Goal: Transaction & Acquisition: Obtain resource

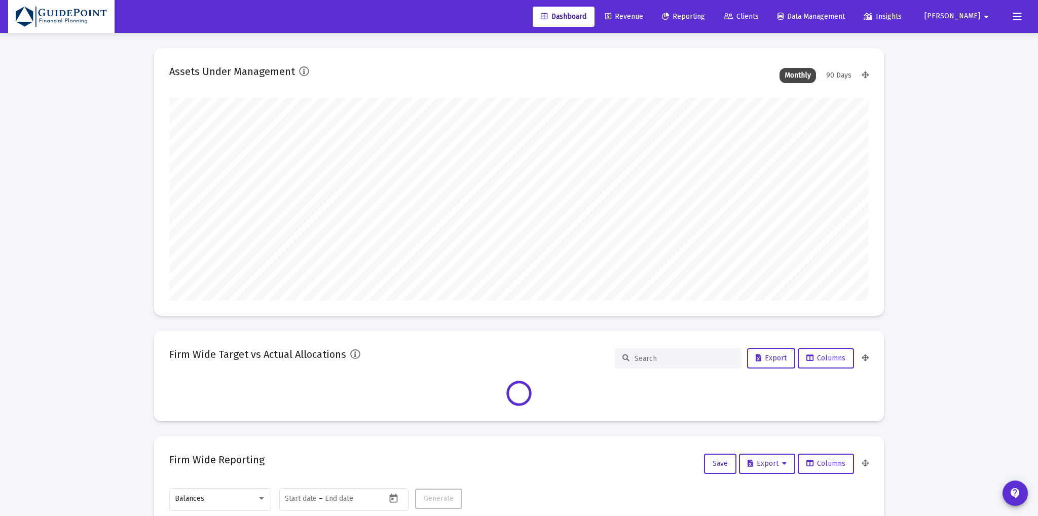
type input "[DATE]"
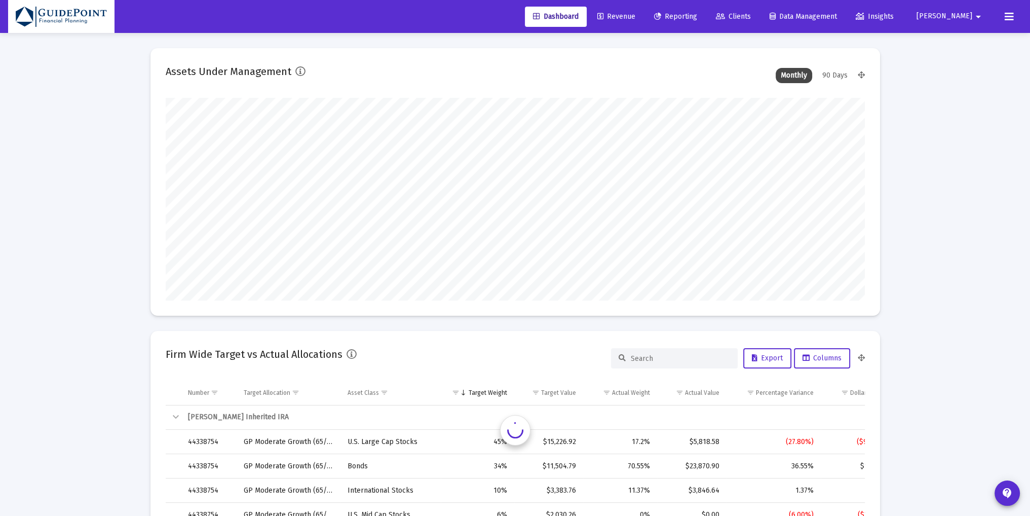
scroll to position [203, 377]
type input "[PERSON_NAME][EMAIL_ADDRESS][DOMAIN_NAME]"
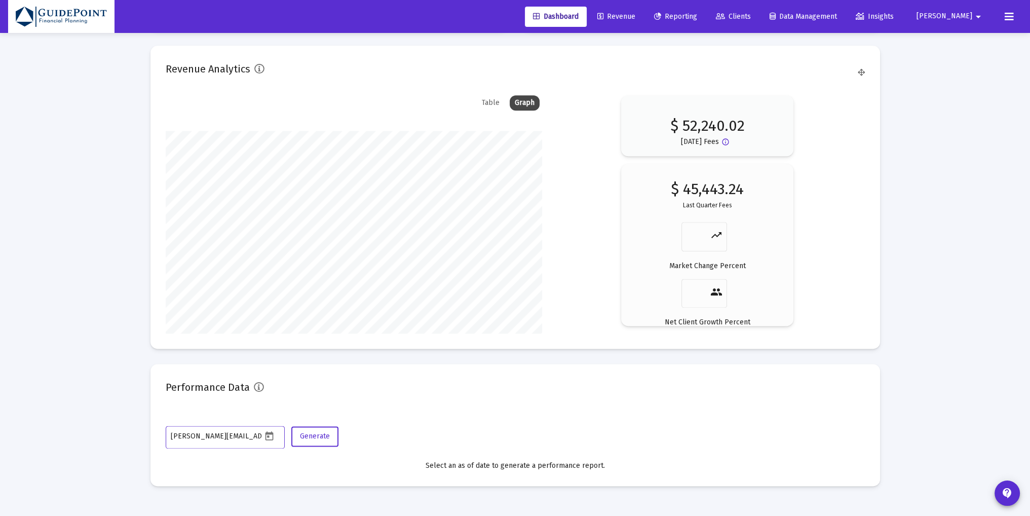
click at [751, 20] on span "Clients" at bounding box center [733, 16] width 35 height 9
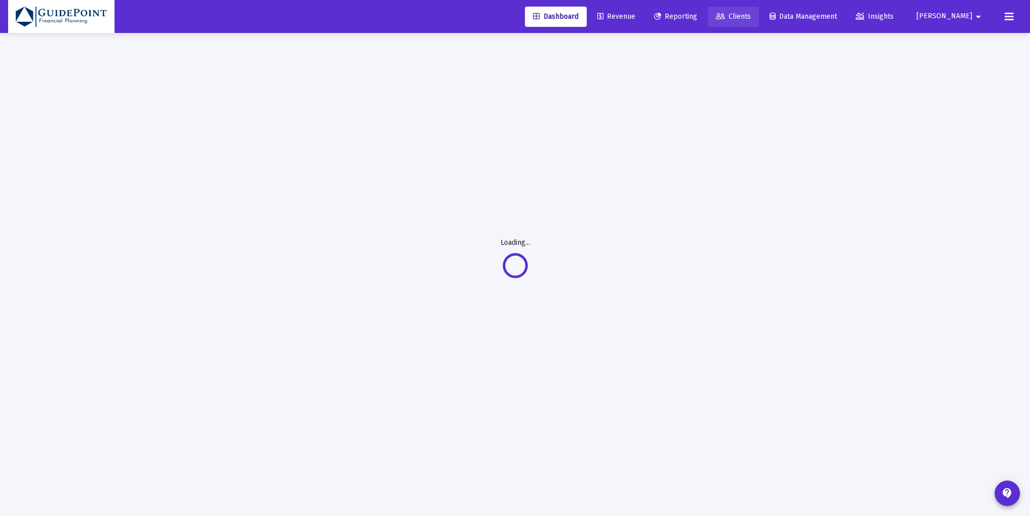
scroll to position [32, 0]
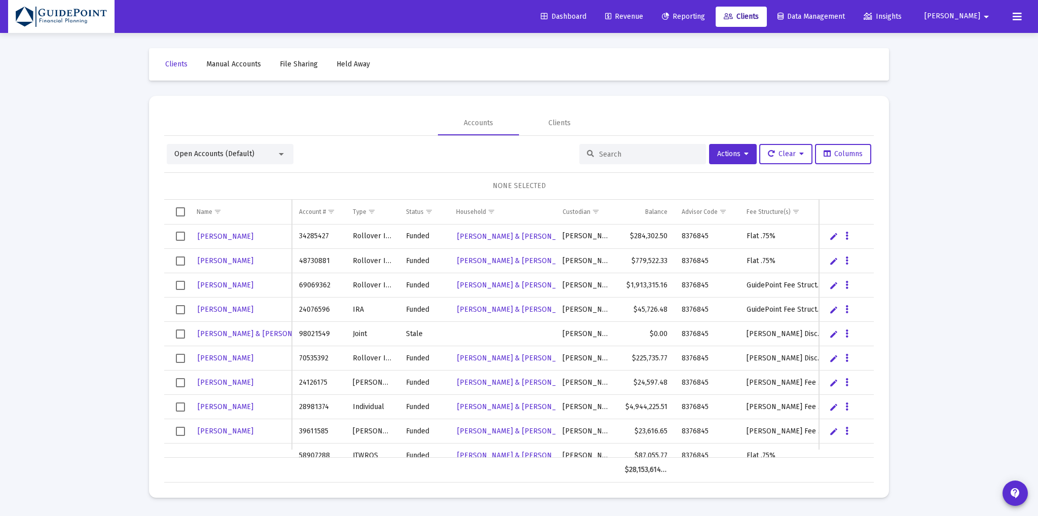
click at [196, 153] on span "Open Accounts (Default)" at bounding box center [214, 154] width 80 height 9
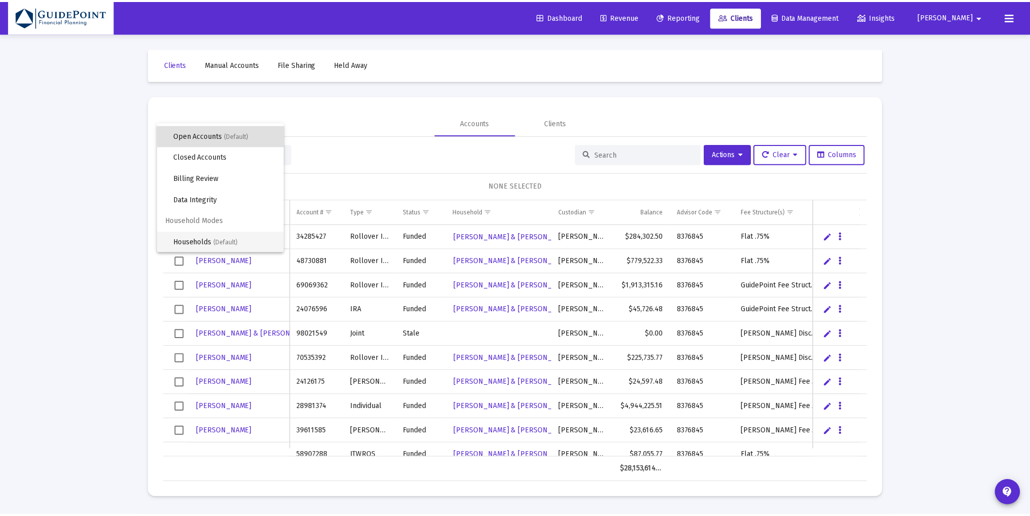
scroll to position [19, 0]
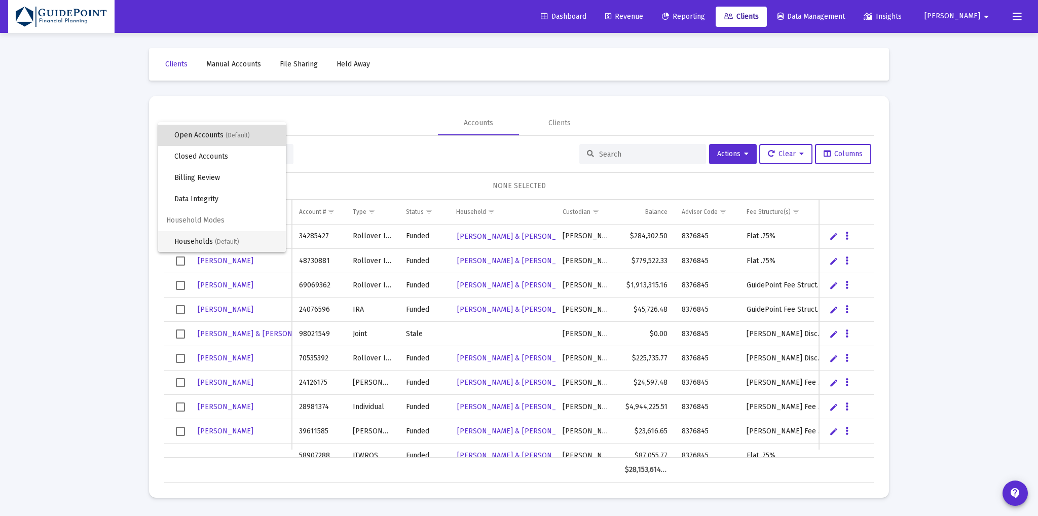
click at [193, 238] on span "Households (Default)" at bounding box center [225, 241] width 103 height 21
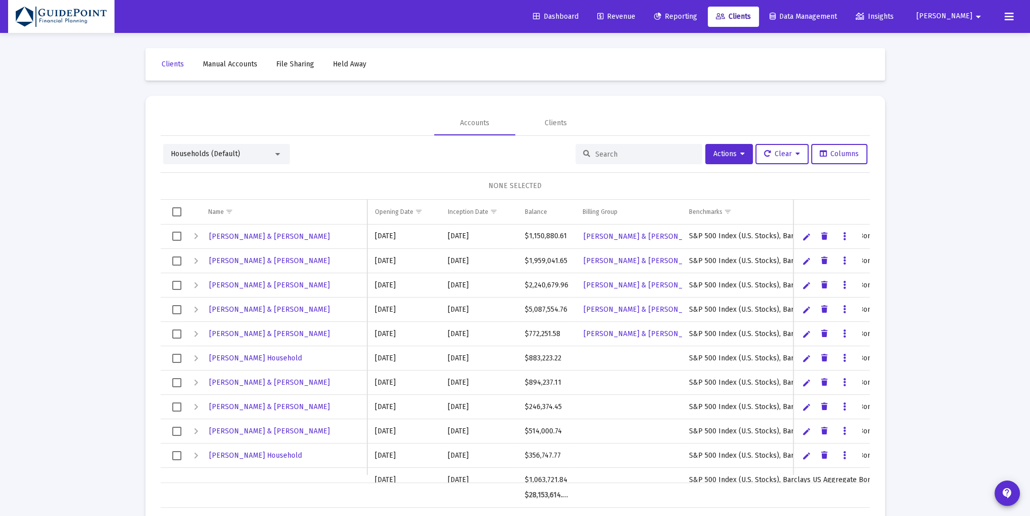
click at [175, 214] on span "Select all" at bounding box center [176, 211] width 9 height 9
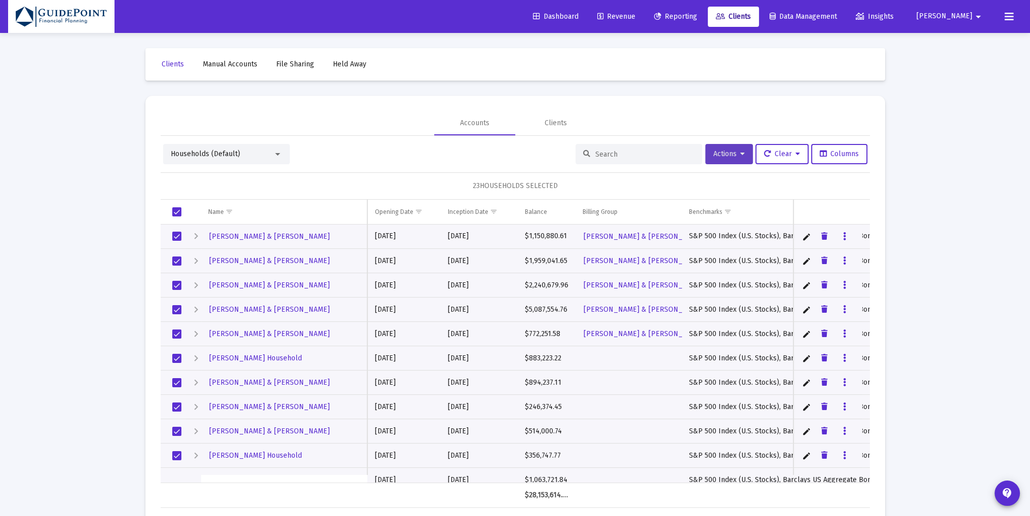
click at [729, 153] on span "Actions" at bounding box center [729, 154] width 31 height 9
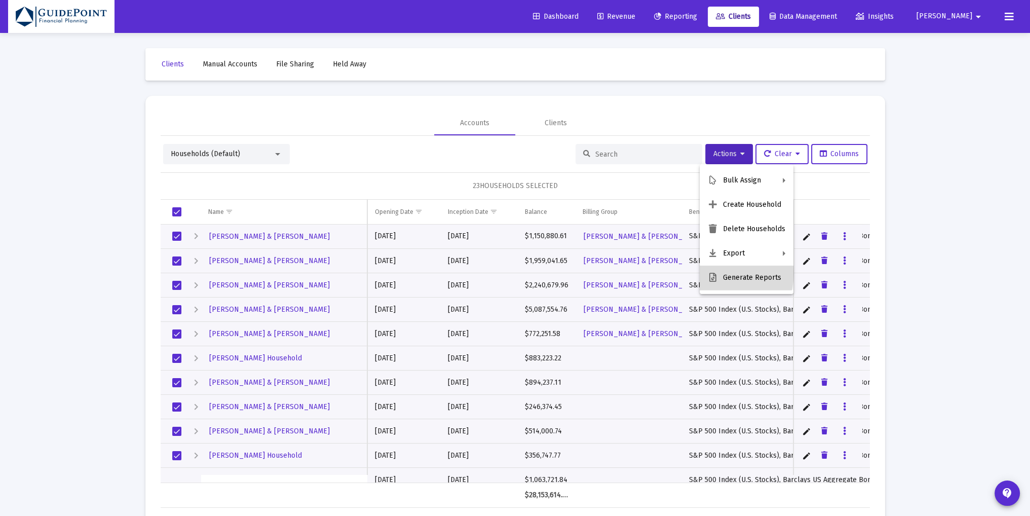
click at [718, 273] on icon at bounding box center [713, 277] width 10 height 9
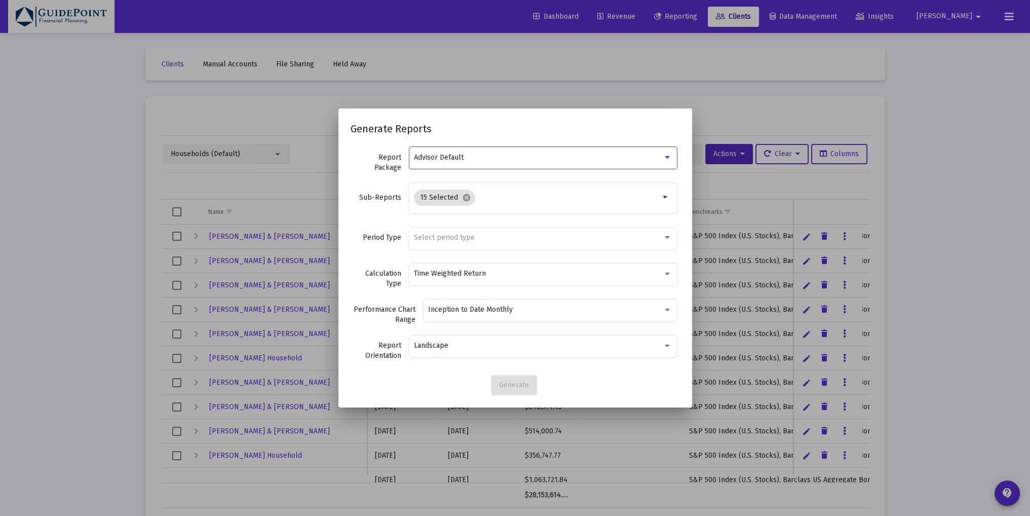
click at [498, 161] on div "Advisor Default" at bounding box center [538, 158] width 249 height 8
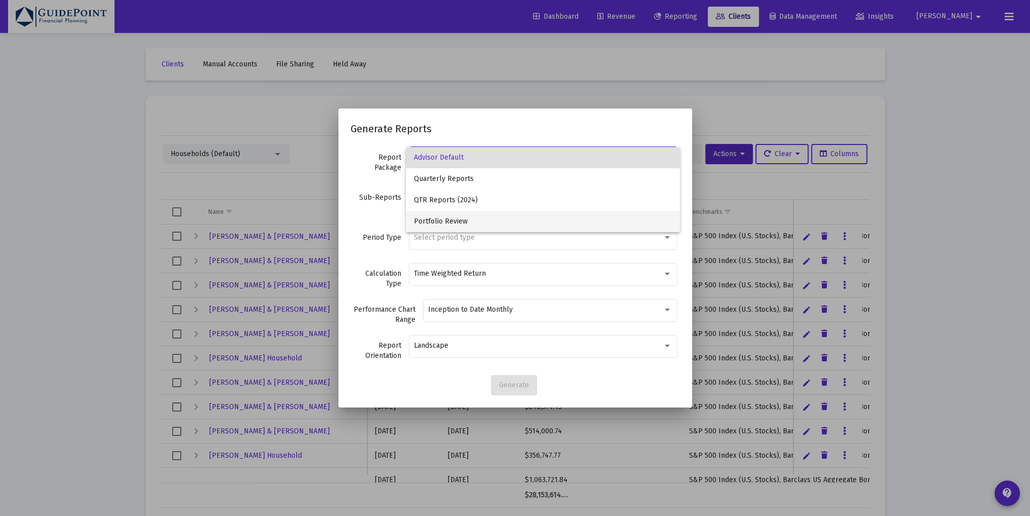
click at [462, 224] on span "Portfolio Review" at bounding box center [543, 221] width 258 height 21
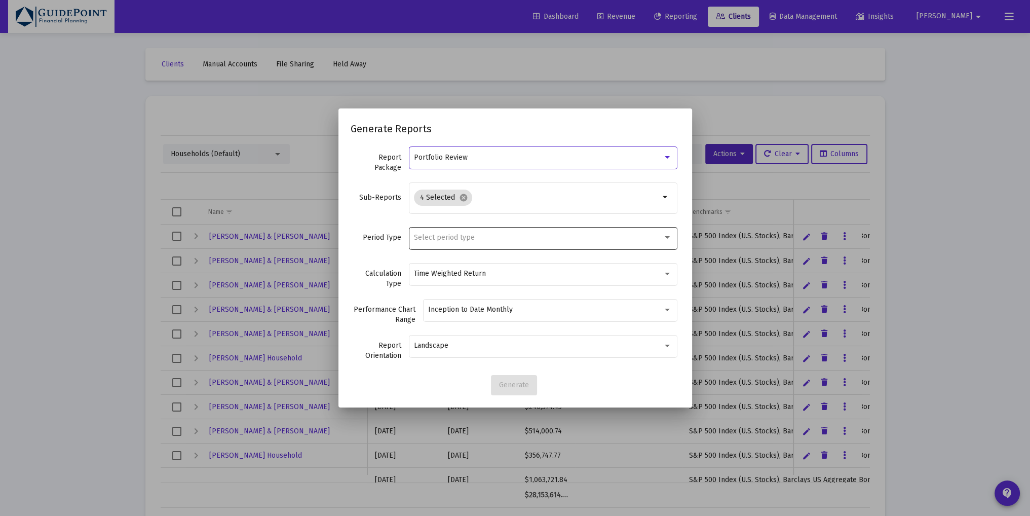
click at [459, 236] on span "Select period type" at bounding box center [444, 237] width 61 height 9
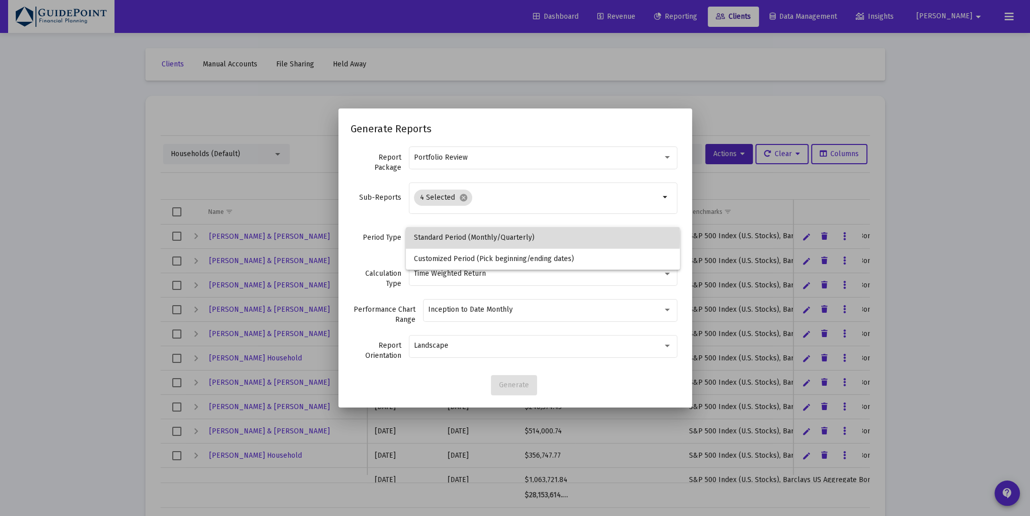
click at [458, 238] on span "Standard Period (Monthly/Quarterly)" at bounding box center [543, 237] width 258 height 21
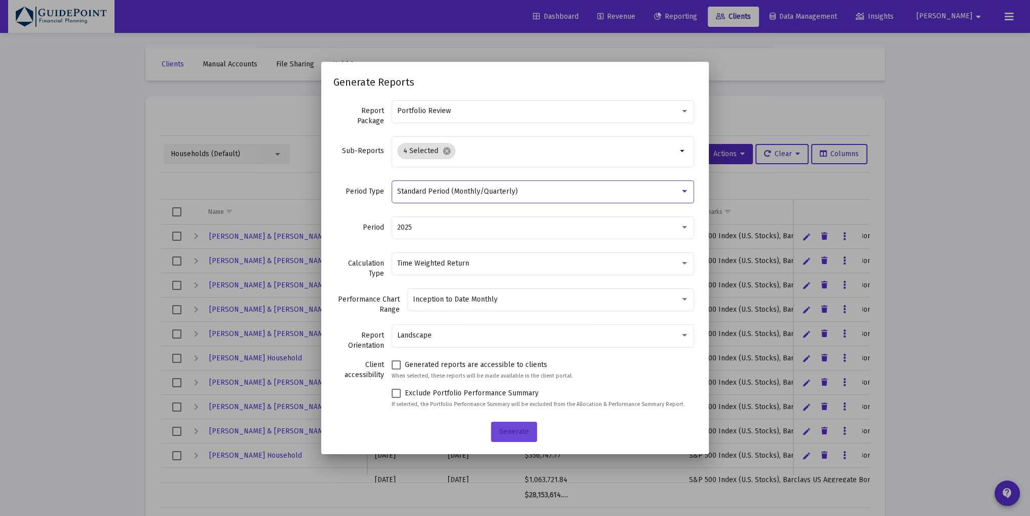
click at [510, 431] on span "Generate" at bounding box center [514, 431] width 30 height 9
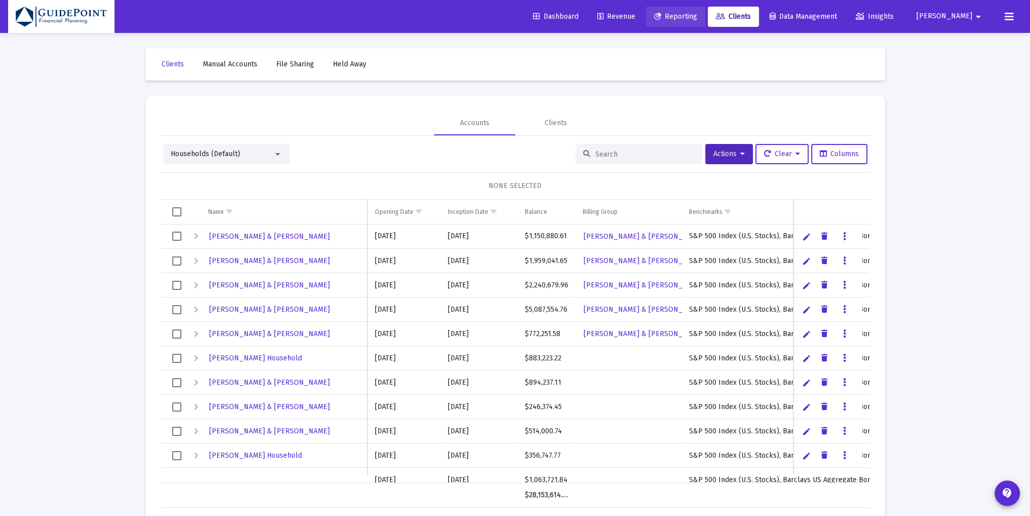
click at [697, 17] on span "Reporting" at bounding box center [675, 16] width 43 height 9
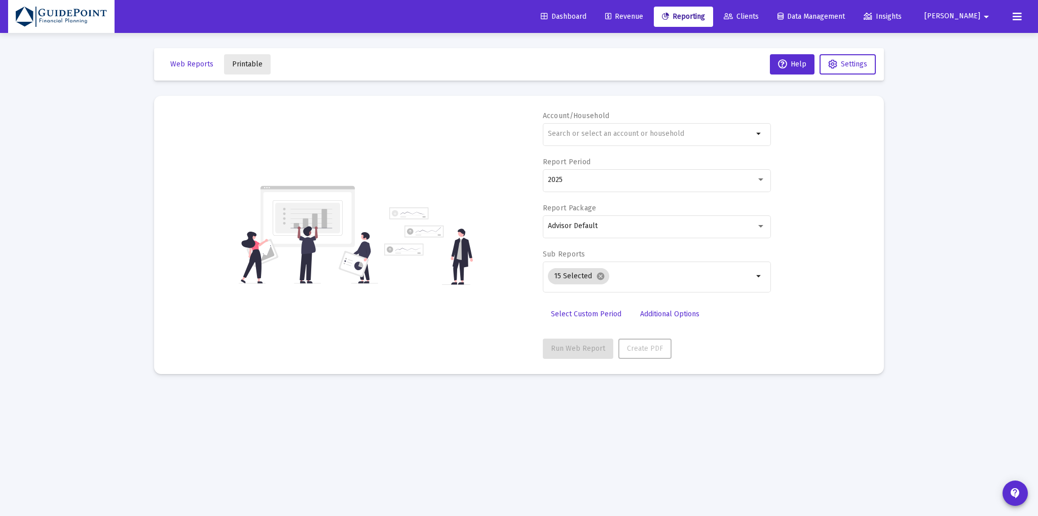
click at [254, 61] on span "Printable" at bounding box center [247, 64] width 30 height 9
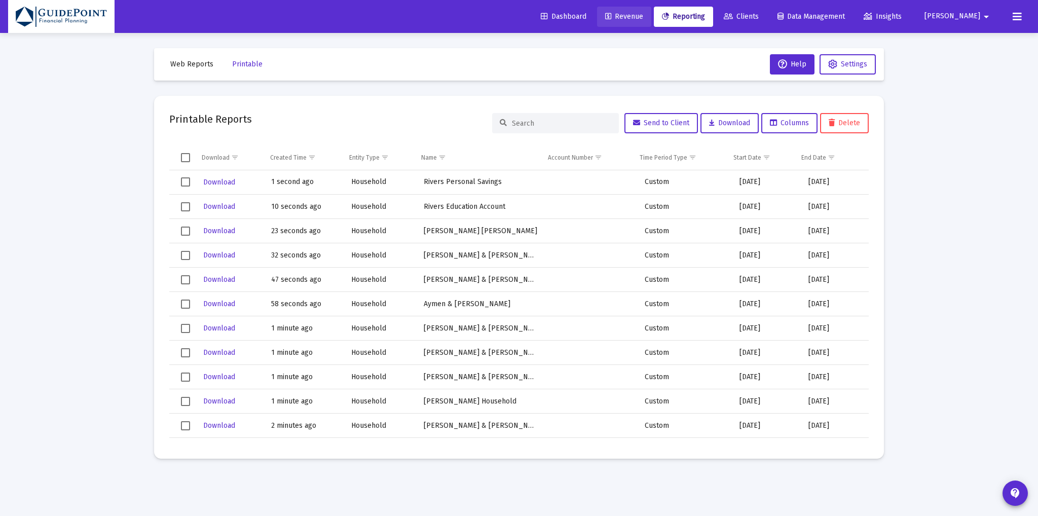
click at [643, 16] on span "Revenue" at bounding box center [624, 16] width 38 height 9
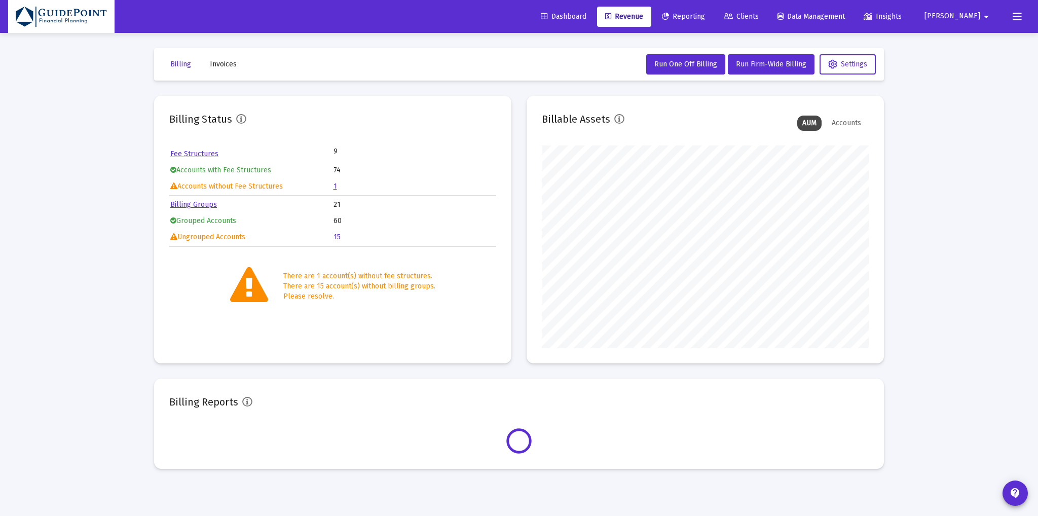
scroll to position [203, 327]
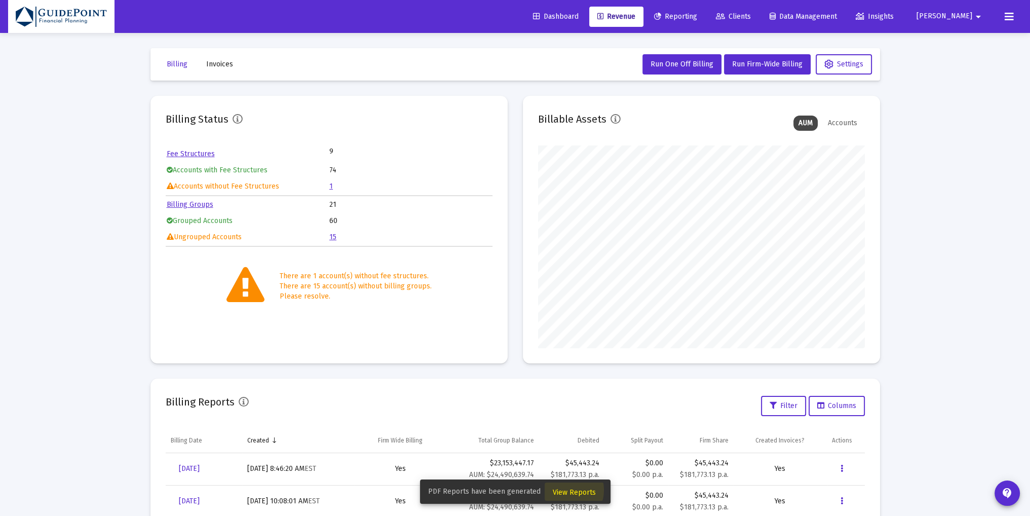
click at [562, 490] on span "View Reports" at bounding box center [574, 492] width 43 height 9
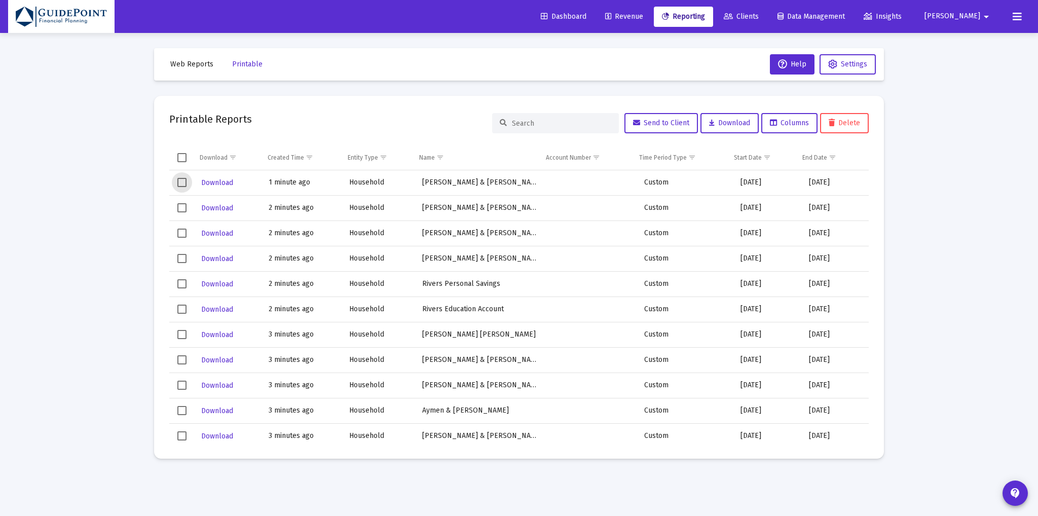
click at [182, 186] on span "Select row" at bounding box center [181, 182] width 9 height 9
click at [179, 206] on span "Select row" at bounding box center [181, 207] width 9 height 9
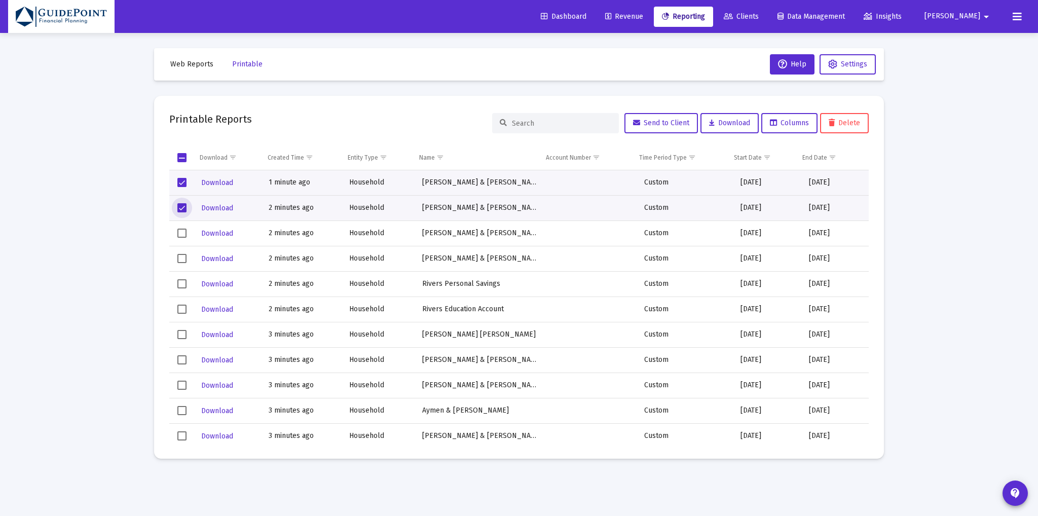
click at [182, 235] on span "Select row" at bounding box center [181, 233] width 9 height 9
click at [180, 262] on span "Select row" at bounding box center [181, 258] width 9 height 9
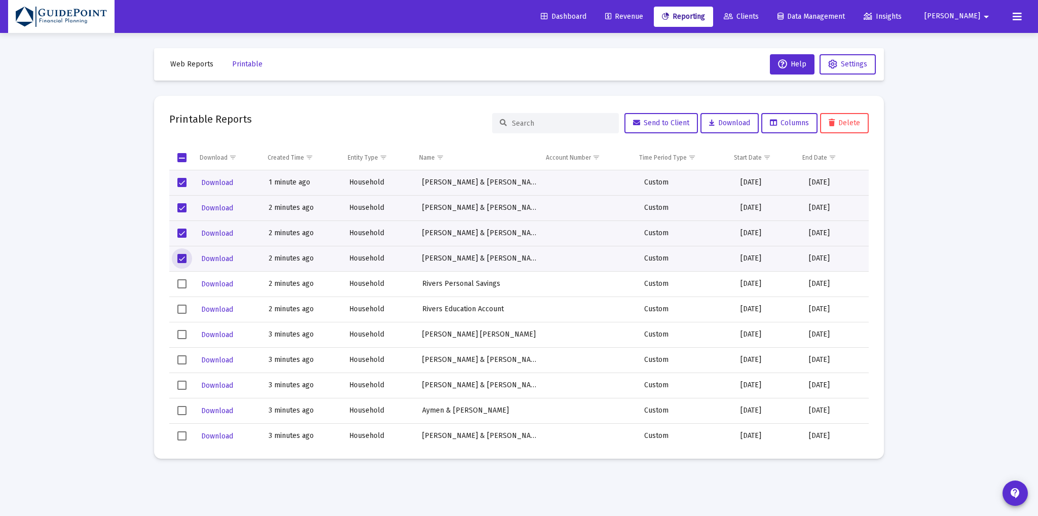
click at [180, 284] on span "Select row" at bounding box center [181, 283] width 9 height 9
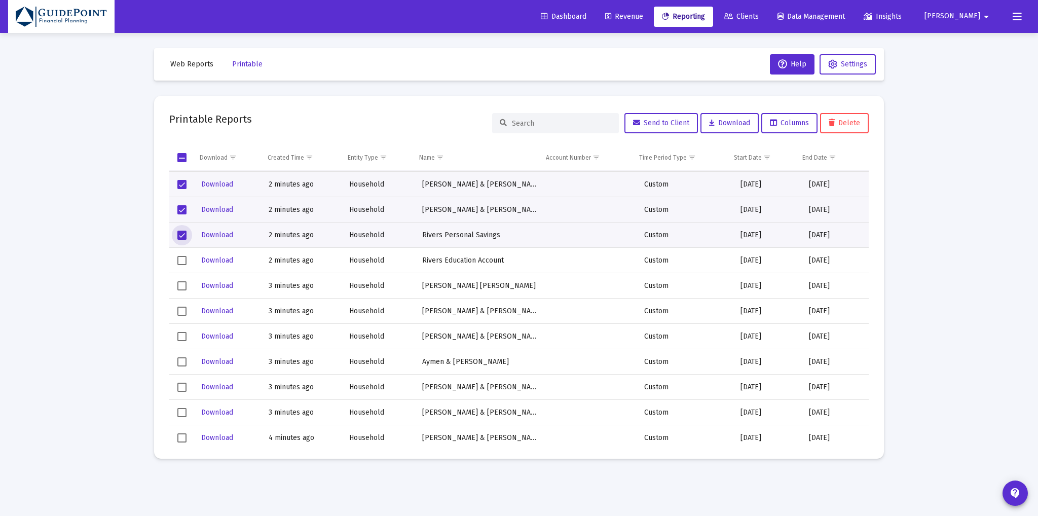
click at [181, 256] on span "Select row" at bounding box center [181, 260] width 9 height 9
click at [181, 285] on span "Select row" at bounding box center [181, 284] width 9 height 9
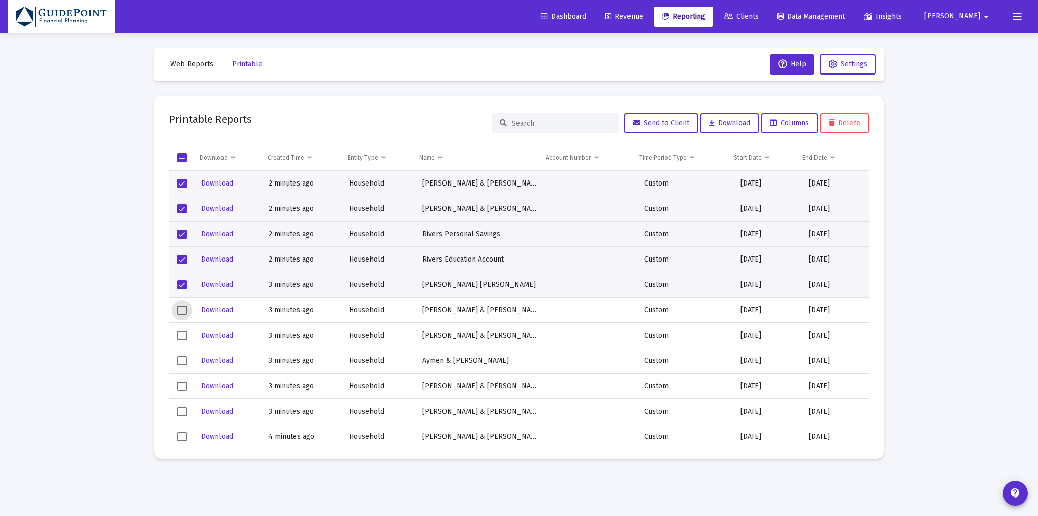
click at [182, 306] on span "Select row" at bounding box center [181, 310] width 9 height 9
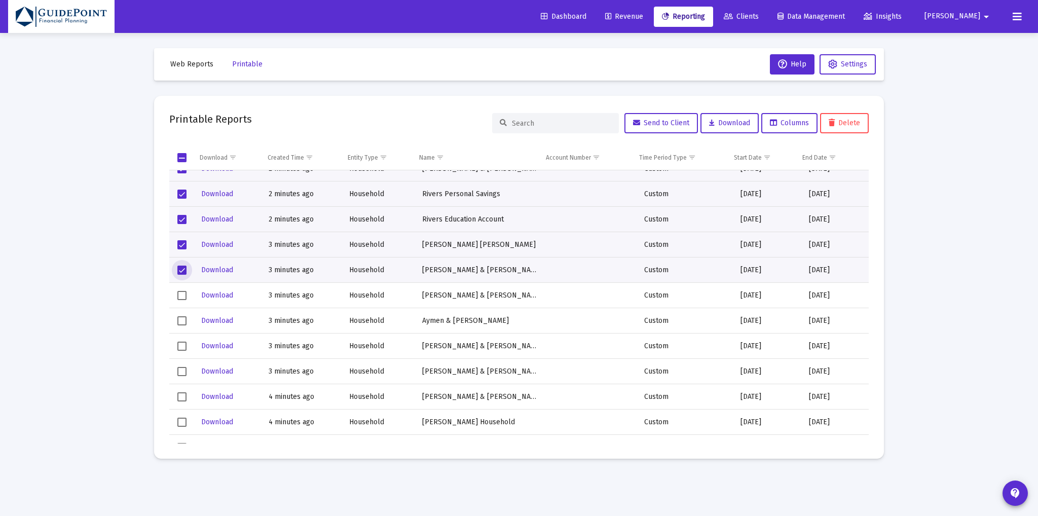
click at [181, 297] on span "Select row" at bounding box center [181, 295] width 9 height 9
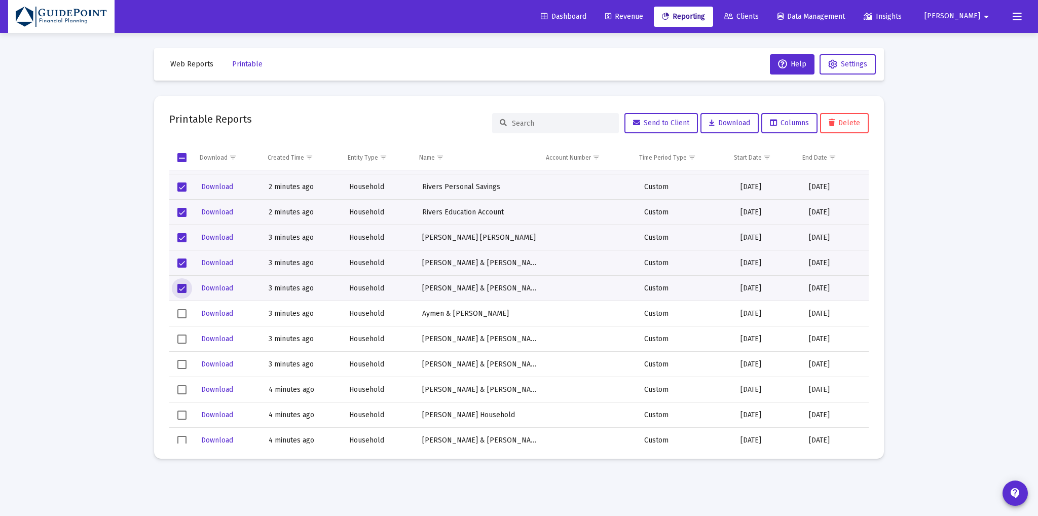
click at [180, 313] on span "Select row" at bounding box center [181, 313] width 9 height 9
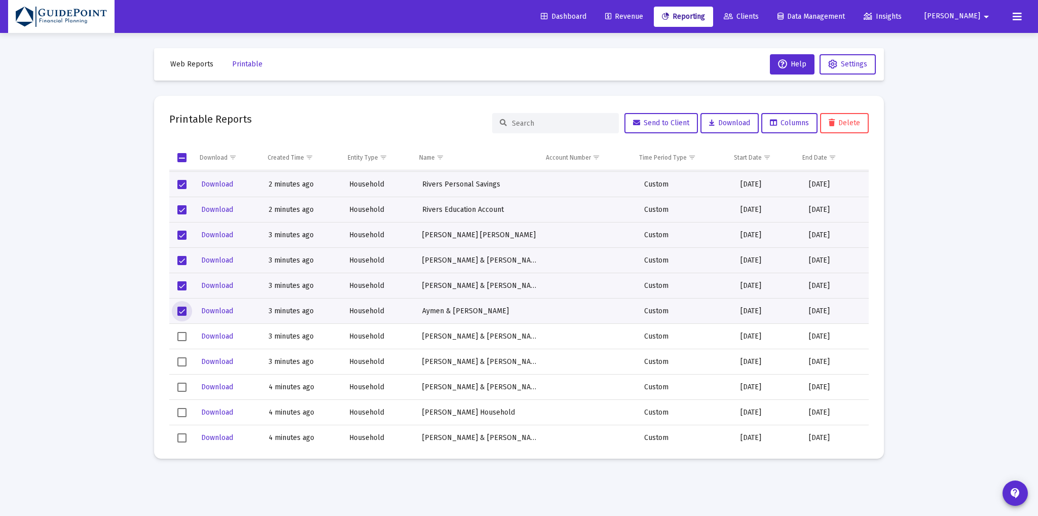
click at [180, 334] on span "Select row" at bounding box center [181, 336] width 9 height 9
click at [182, 359] on span "Select row" at bounding box center [181, 361] width 9 height 9
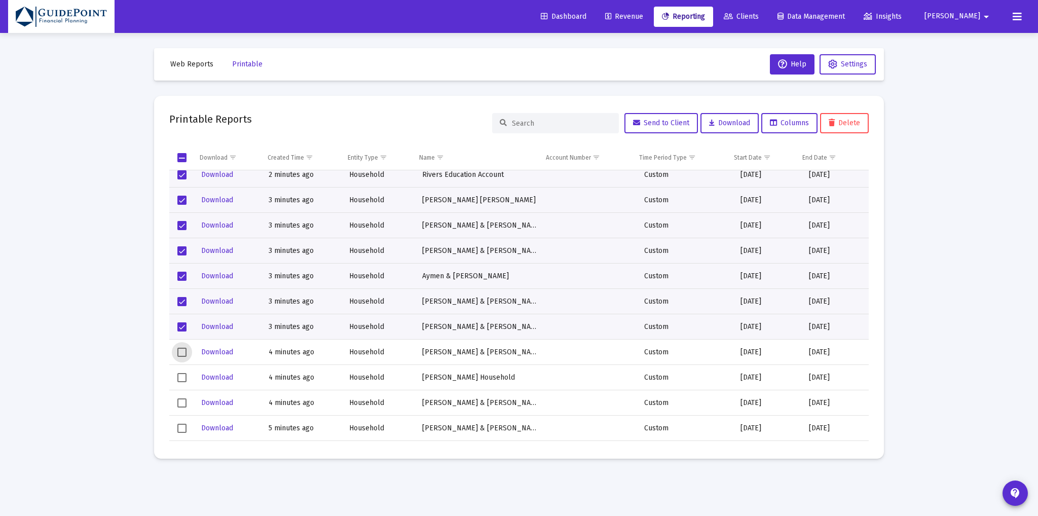
click at [183, 353] on span "Select row" at bounding box center [181, 352] width 9 height 9
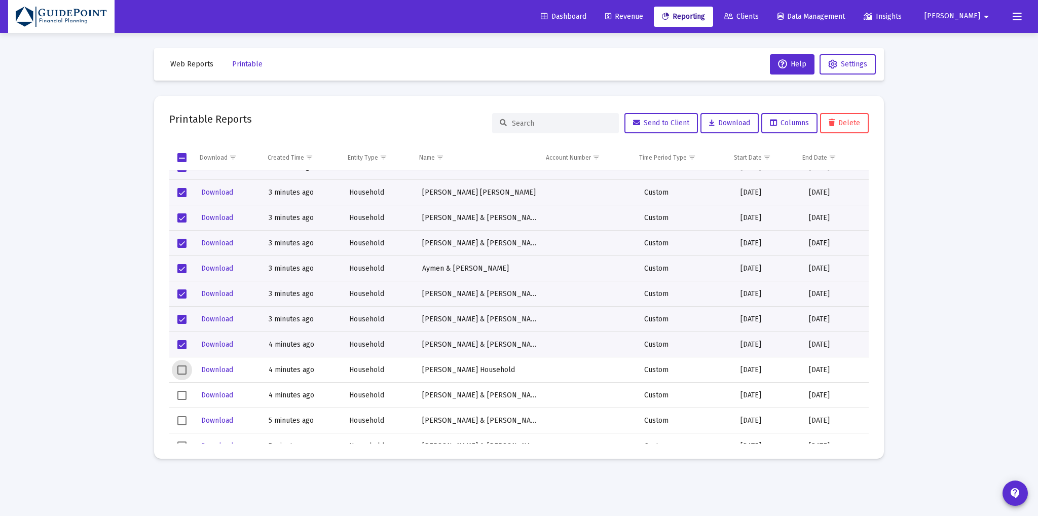
click at [180, 365] on span "Select row" at bounding box center [181, 369] width 9 height 9
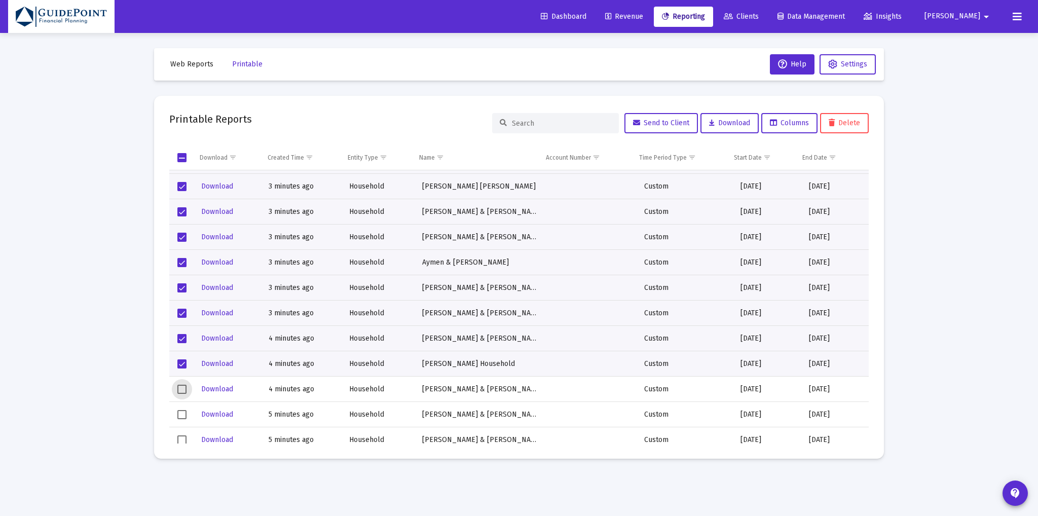
click at [179, 388] on span "Select row" at bounding box center [181, 389] width 9 height 9
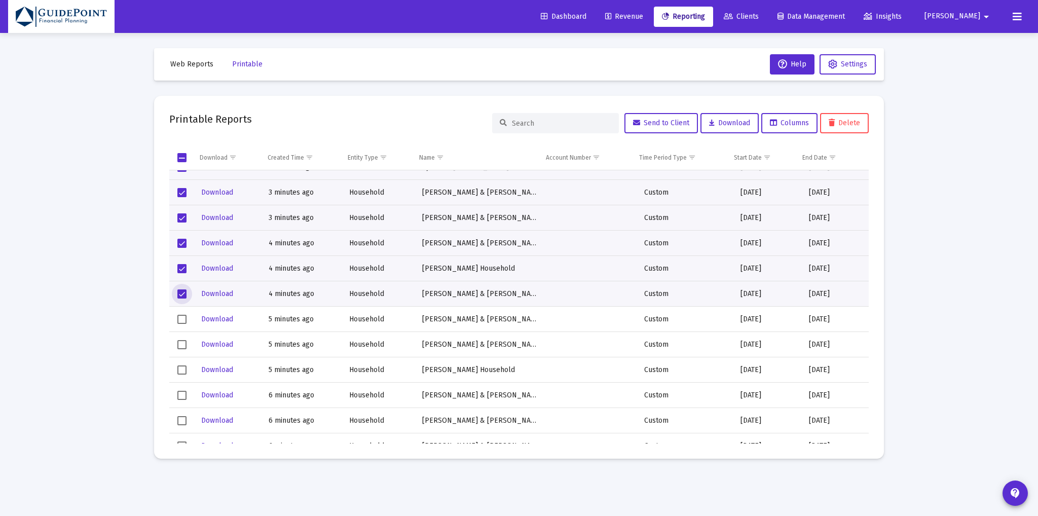
click at [181, 316] on span "Select row" at bounding box center [181, 319] width 9 height 9
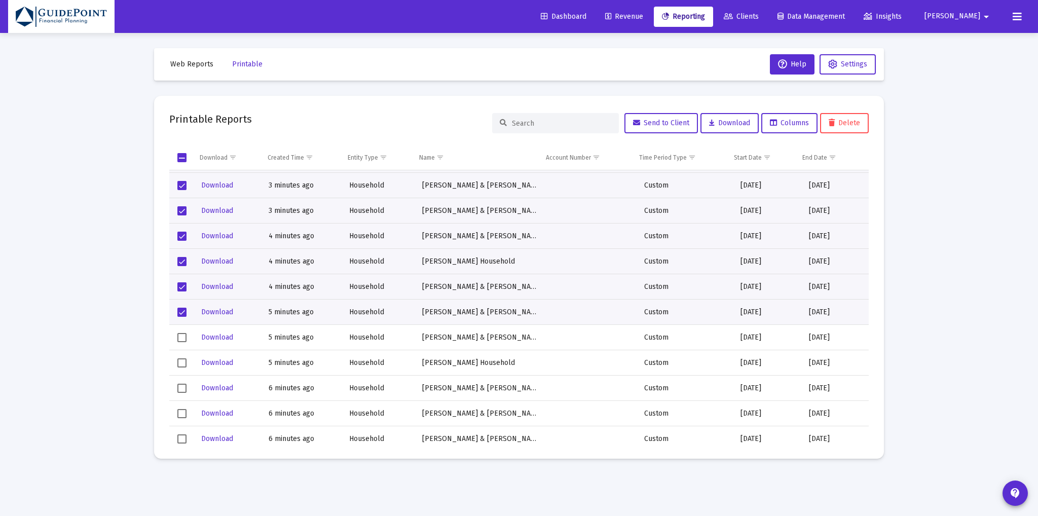
click at [180, 342] on td "Data grid" at bounding box center [182, 337] width 26 height 25
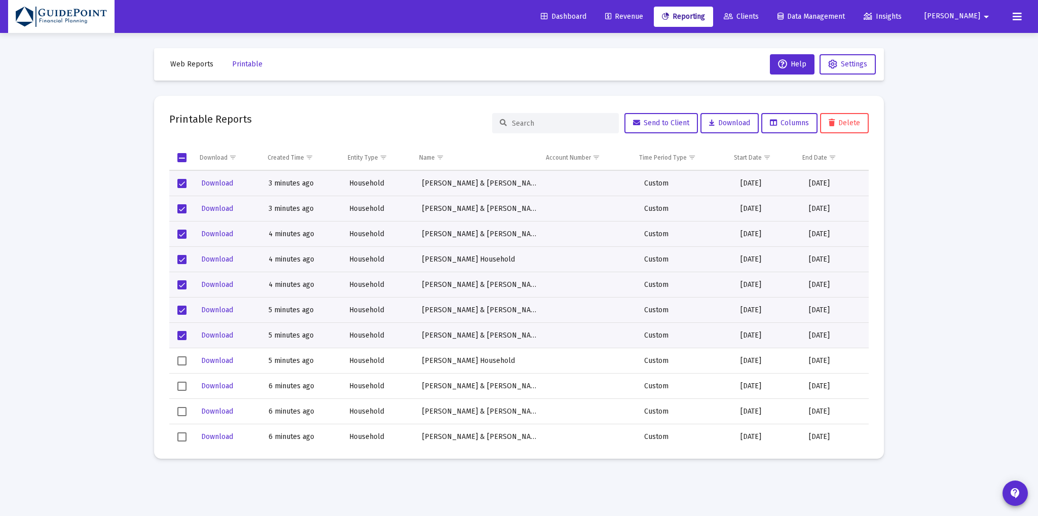
scroll to position [251, 0]
click at [180, 359] on span "Select row" at bounding box center [181, 360] width 9 height 9
click at [178, 386] on span "Select row" at bounding box center [181, 386] width 9 height 9
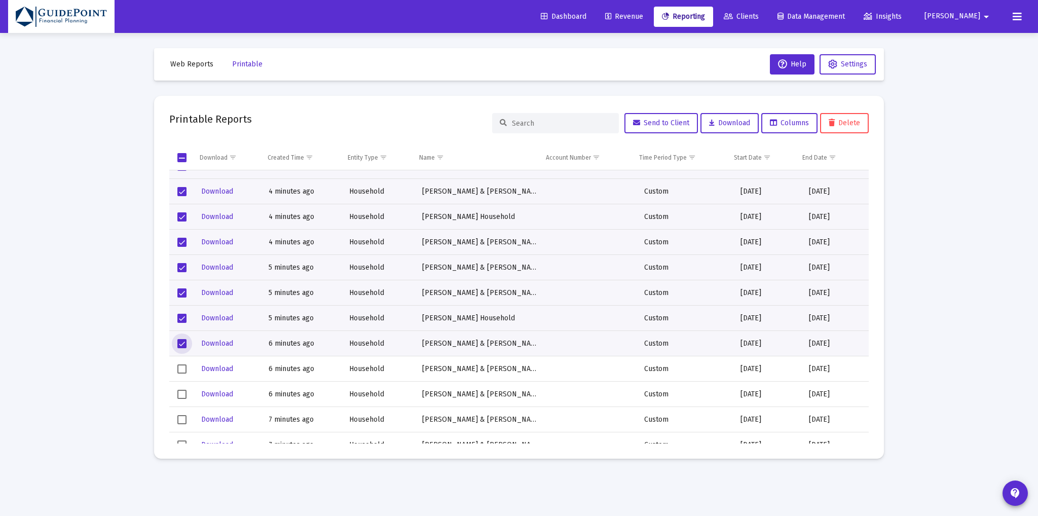
click at [181, 368] on span "Select row" at bounding box center [181, 368] width 9 height 9
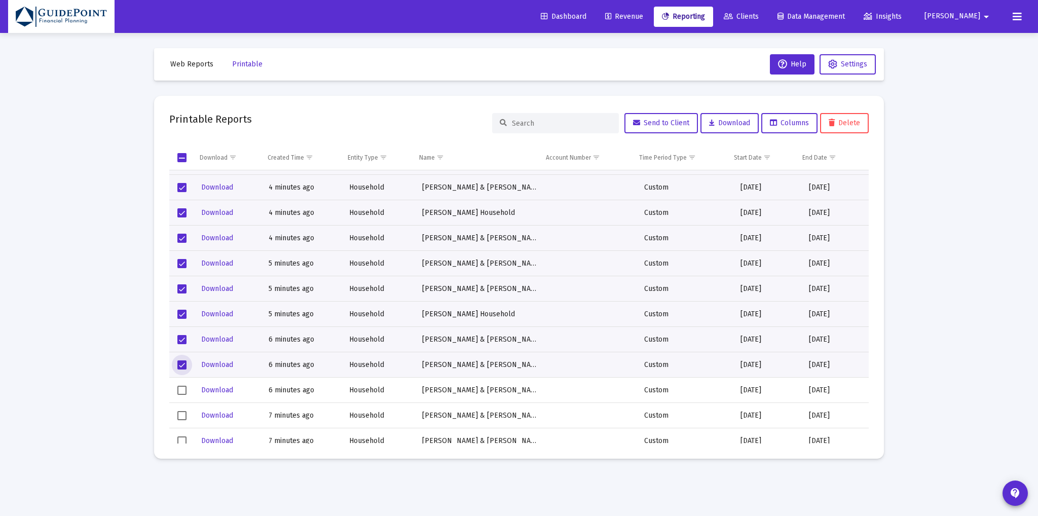
click at [180, 386] on span "Select row" at bounding box center [181, 390] width 9 height 9
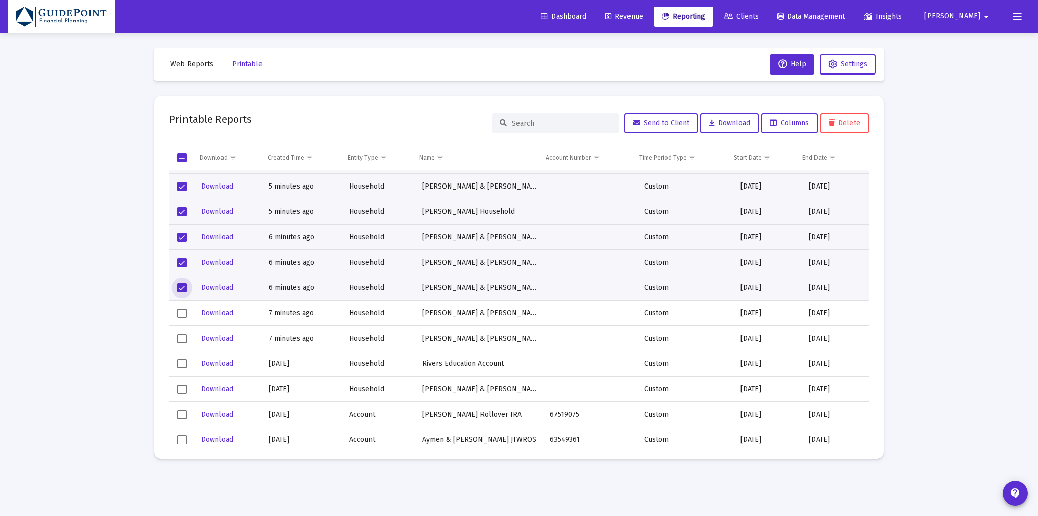
click at [179, 313] on span "Select row" at bounding box center [181, 313] width 9 height 9
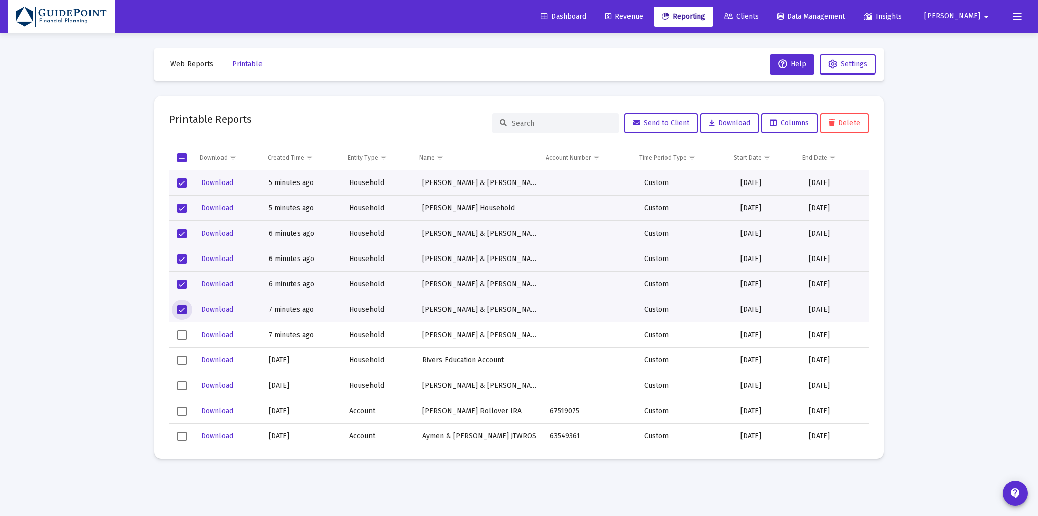
scroll to position [403, 0]
click at [182, 333] on span "Select row" at bounding box center [181, 334] width 9 height 9
click at [738, 123] on span "Download" at bounding box center [729, 123] width 41 height 9
